Goal: Task Accomplishment & Management: Use online tool/utility

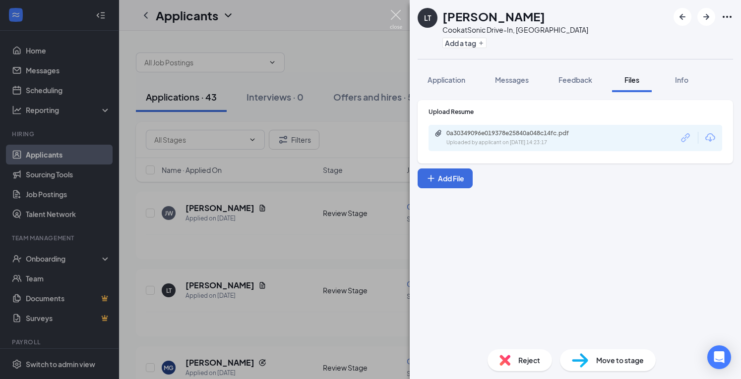
click at [399, 13] on img at bounding box center [396, 19] width 12 height 19
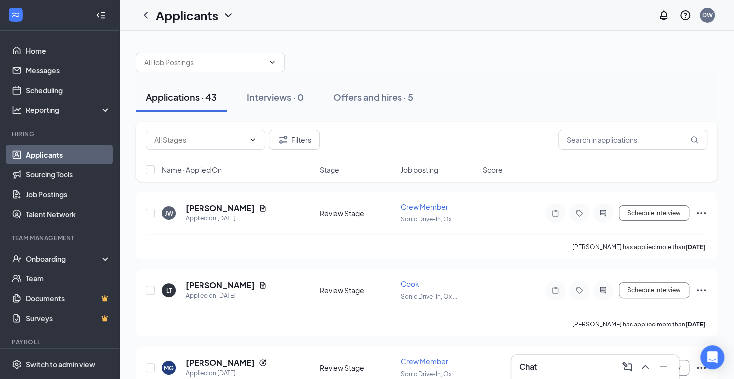
click at [51, 157] on link "Applicants" at bounding box center [68, 155] width 85 height 20
click at [207, 204] on h5 "[PERSON_NAME]" at bounding box center [220, 208] width 69 height 11
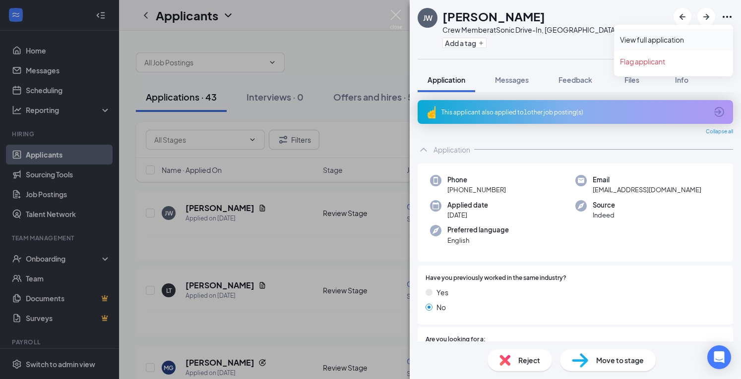
click at [665, 36] on link "View full application" at bounding box center [673, 40] width 107 height 10
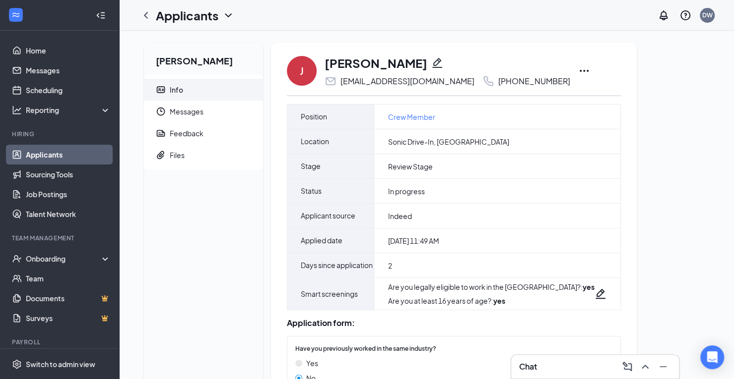
click at [578, 69] on icon "Ellipses" at bounding box center [584, 71] width 12 height 12
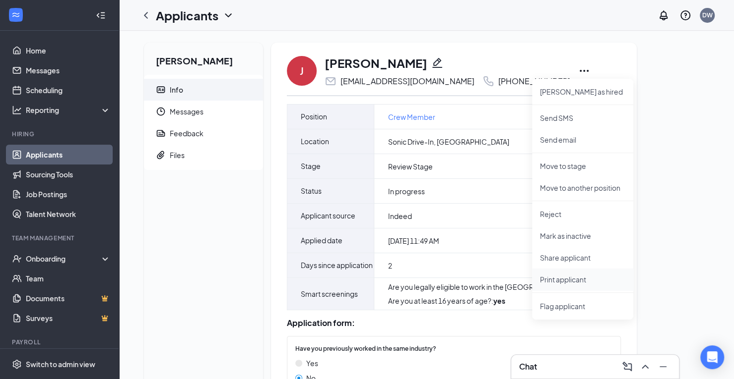
click at [560, 277] on p "Print applicant" at bounding box center [582, 280] width 85 height 10
